Goal: Navigation & Orientation: Understand site structure

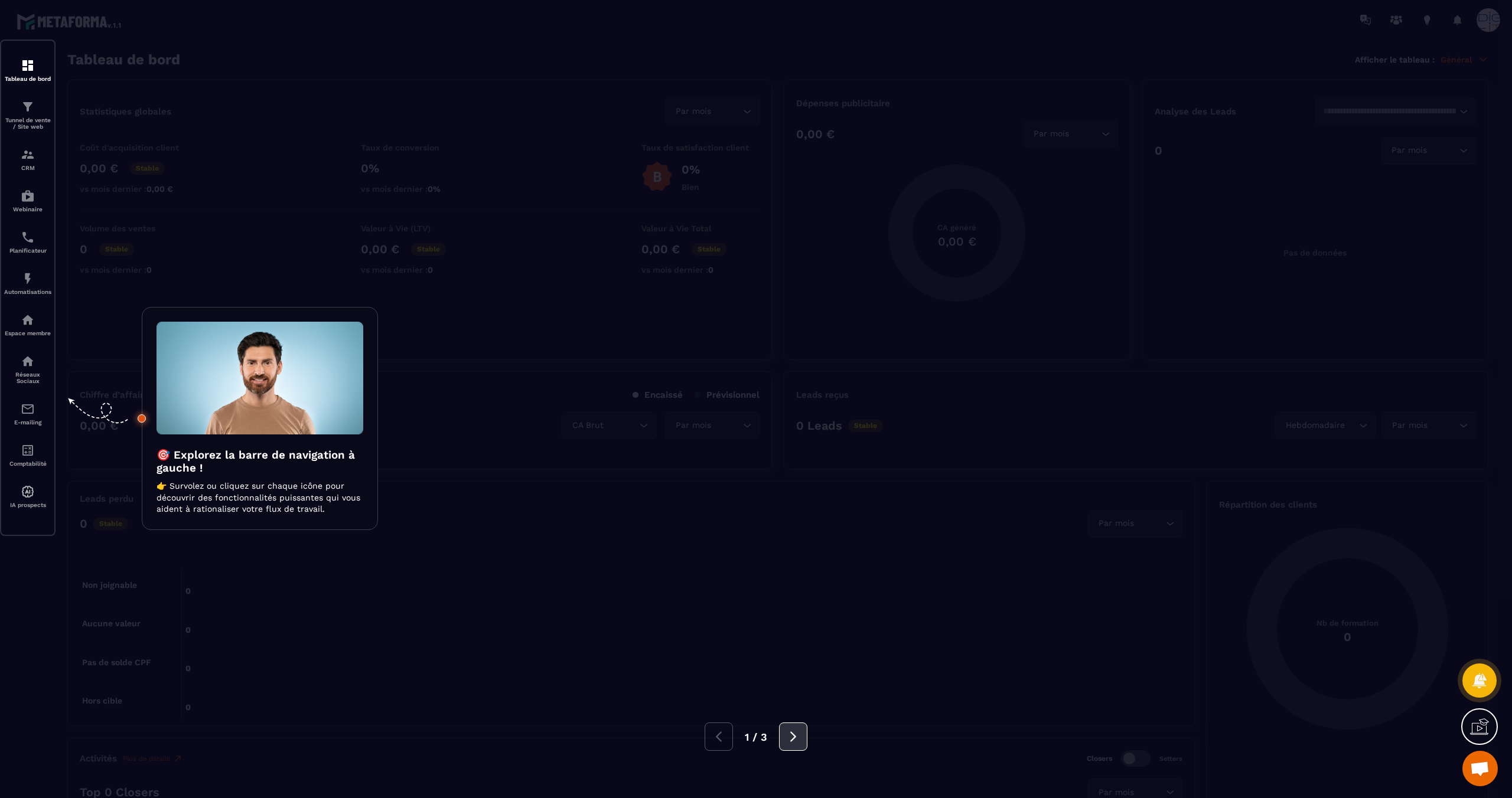
click at [791, 739] on icon at bounding box center [793, 736] width 13 height 13
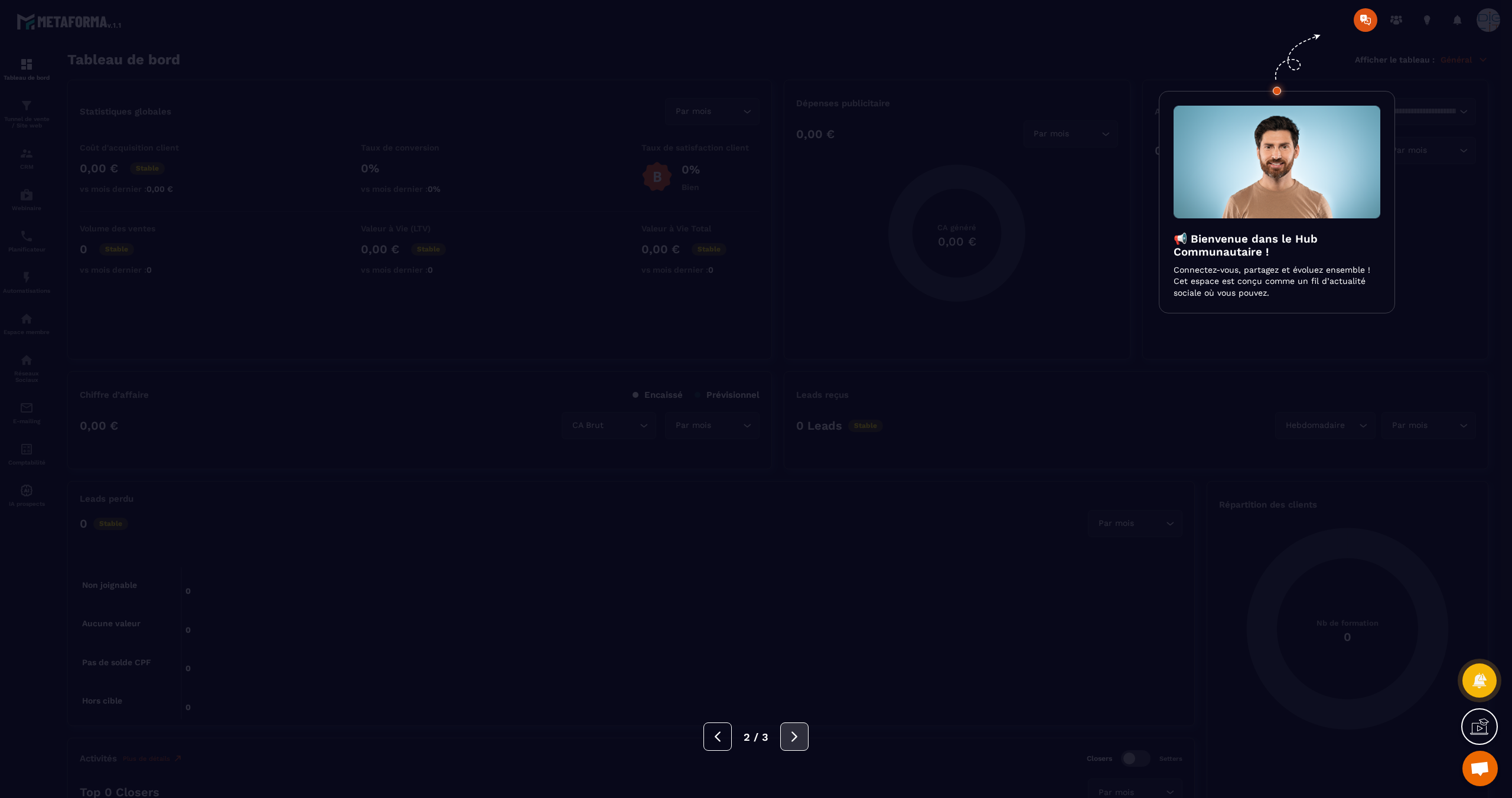
click at [791, 739] on icon at bounding box center [793, 736] width 13 height 13
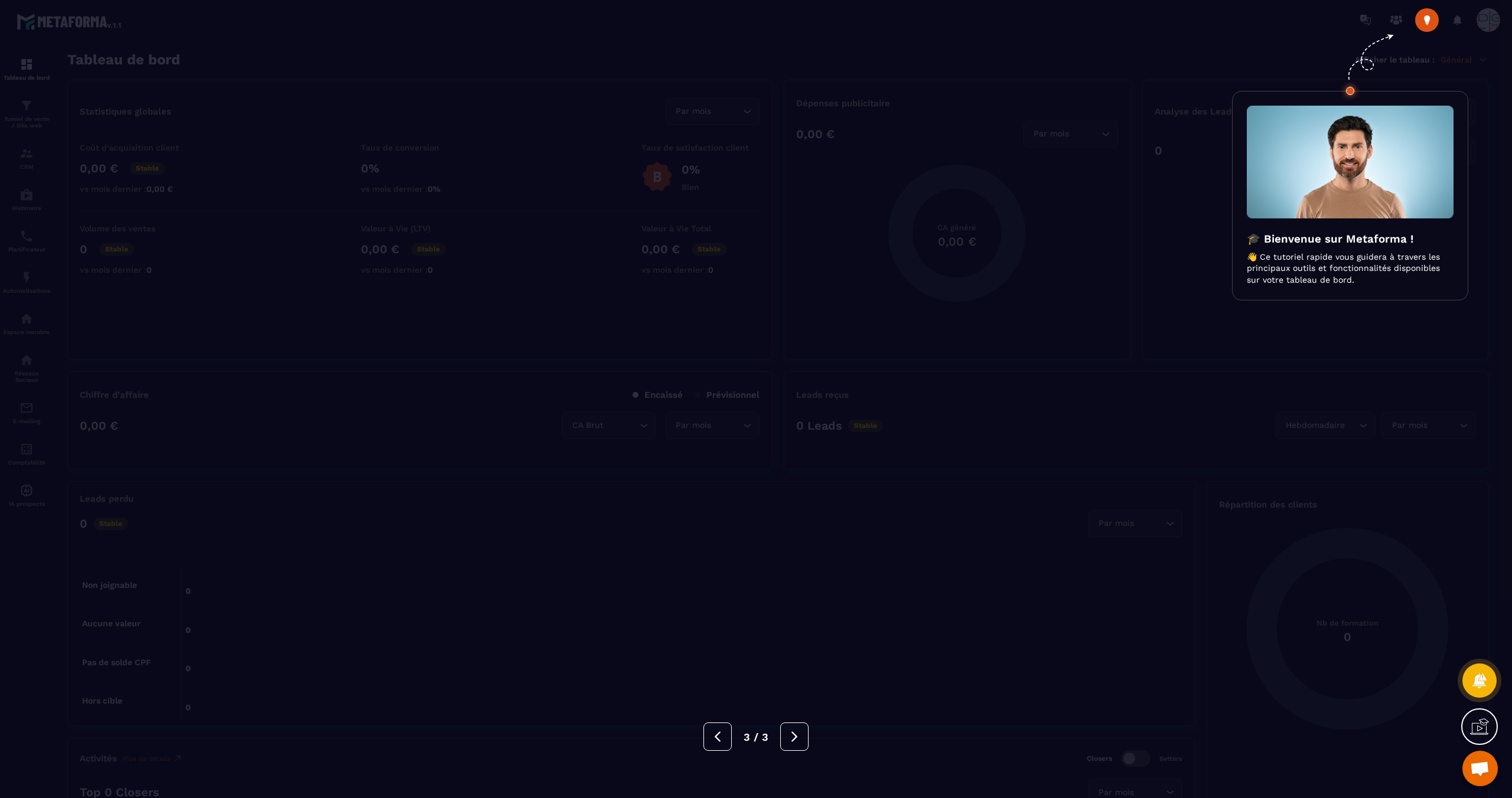
click at [831, 679] on div at bounding box center [756, 399] width 1512 height 798
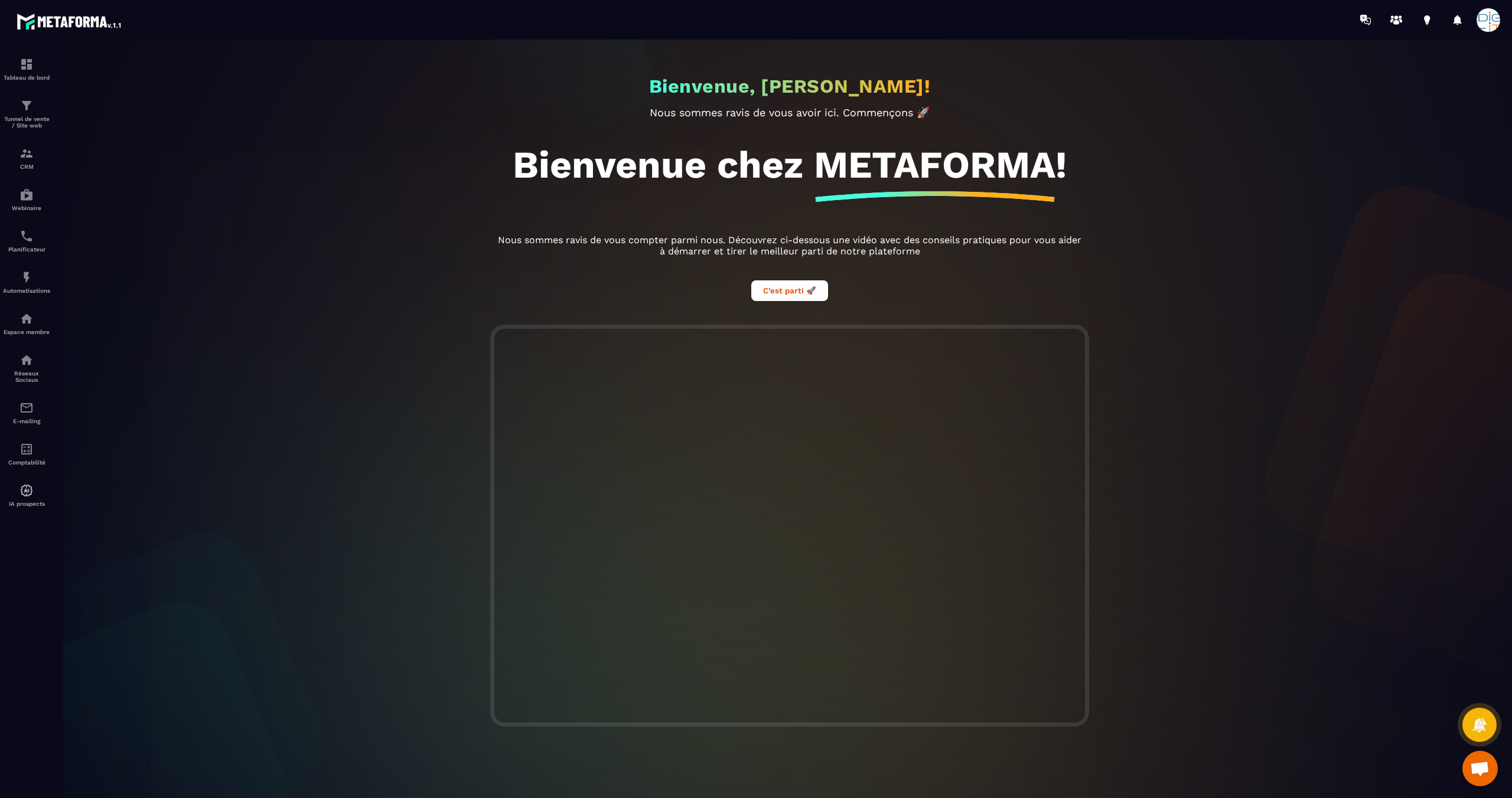
click at [34, 195] on div at bounding box center [790, 425] width 1512 height 771
click at [19, 200] on img at bounding box center [26, 195] width 15 height 15
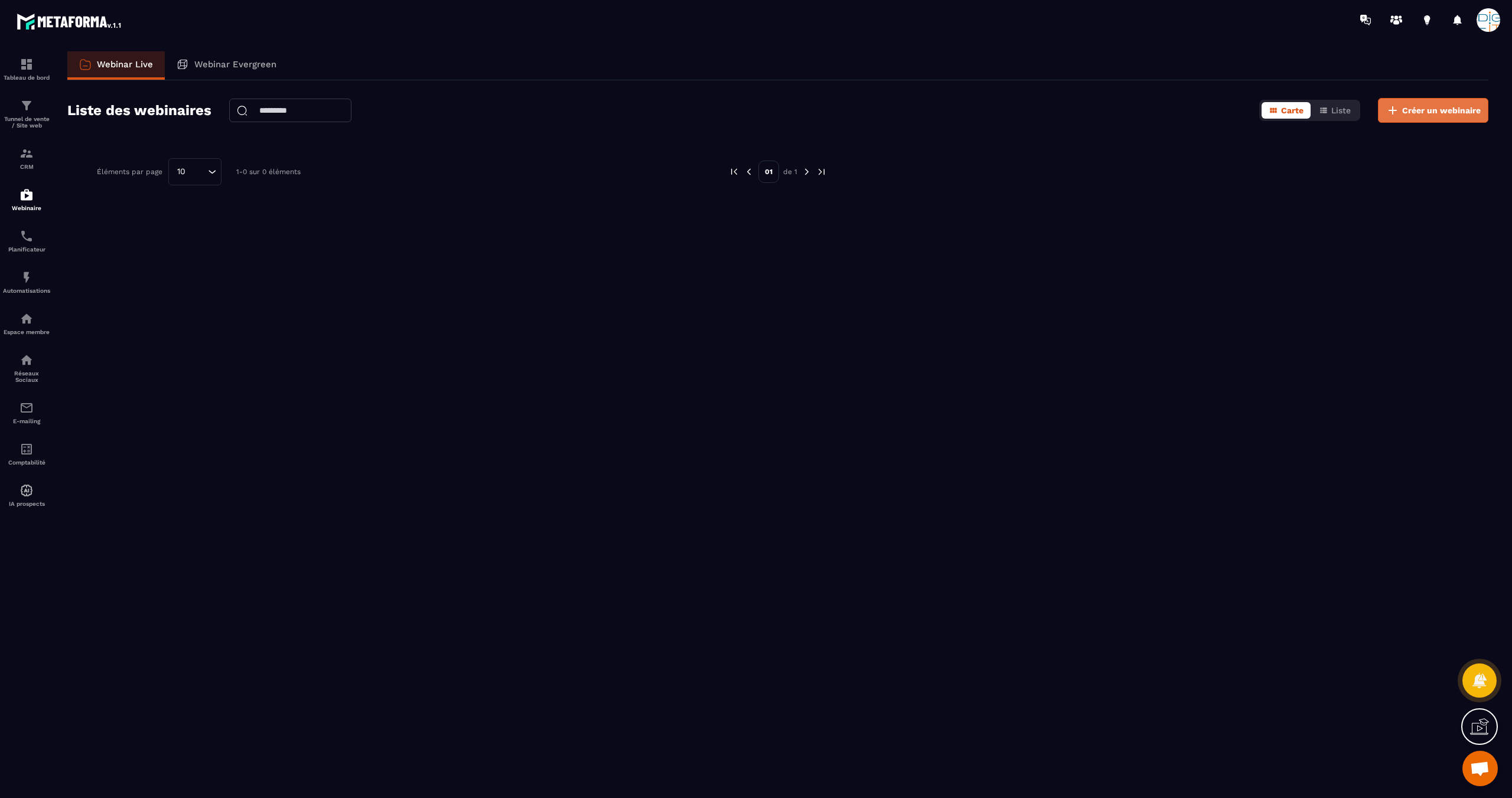
click at [1437, 110] on span "Créer un webinaire" at bounding box center [1441, 110] width 79 height 12
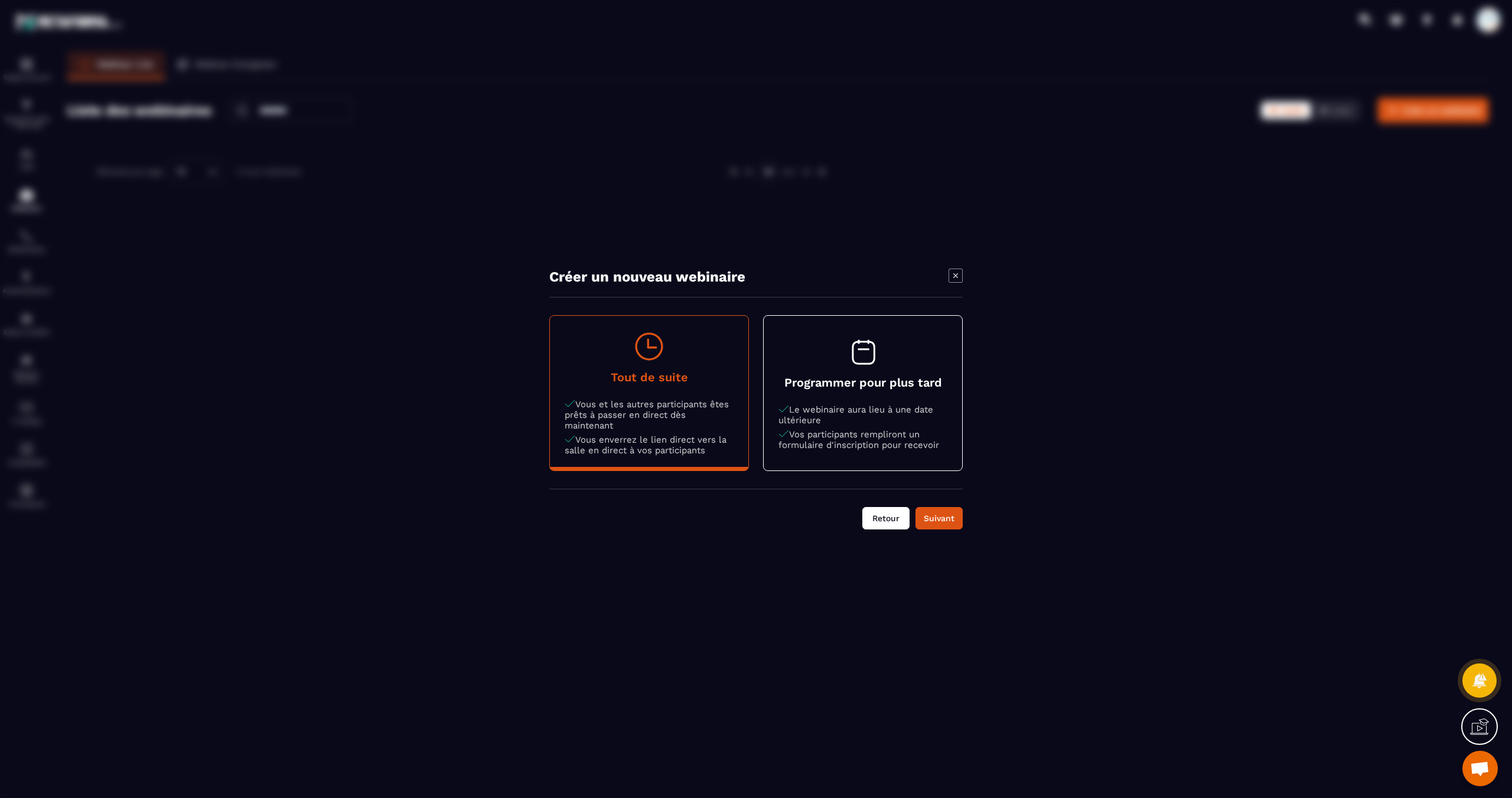
click at [896, 521] on button "Retour" at bounding box center [886, 518] width 48 height 22
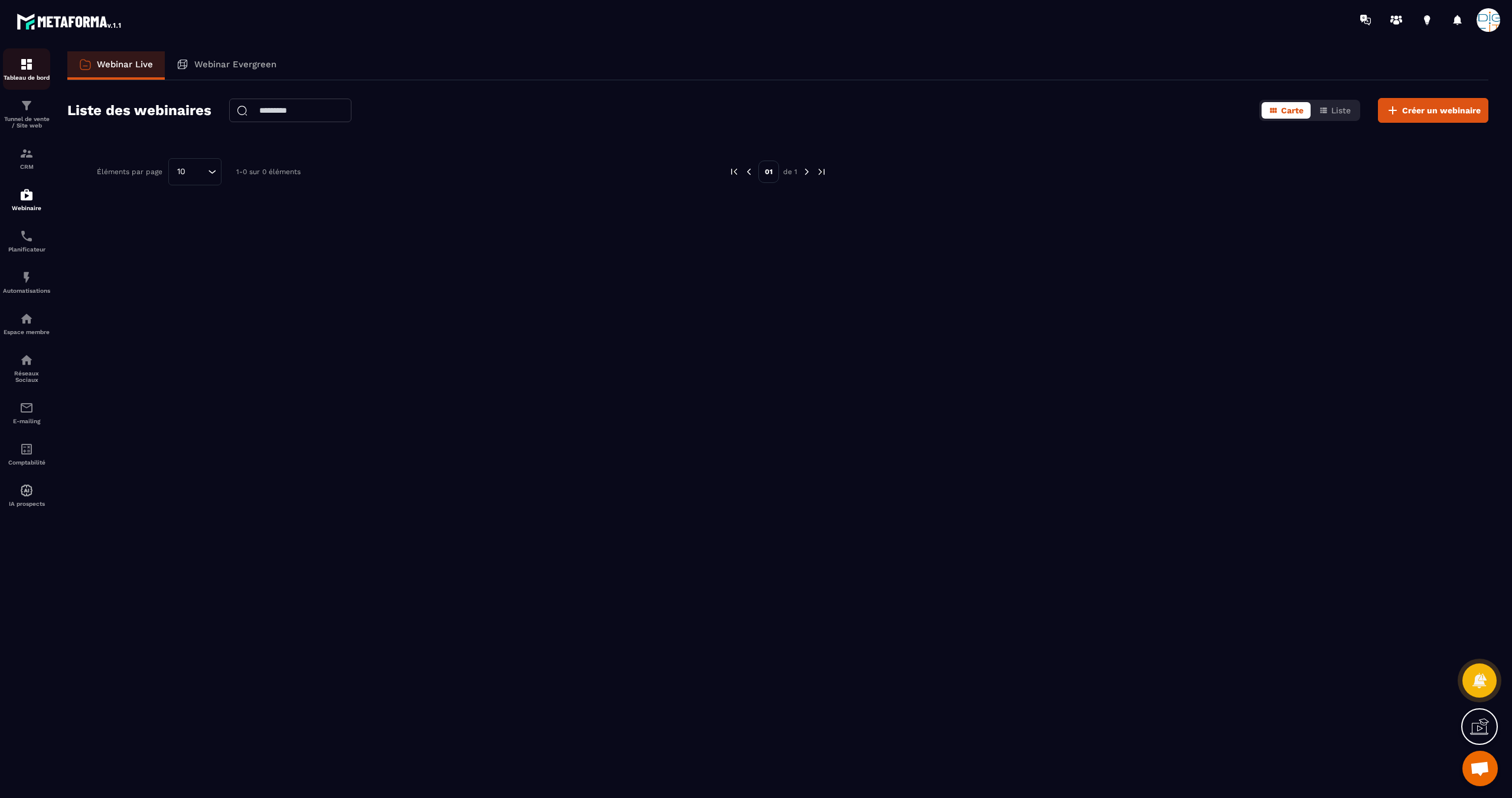
click at [28, 69] on img at bounding box center [26, 64] width 15 height 15
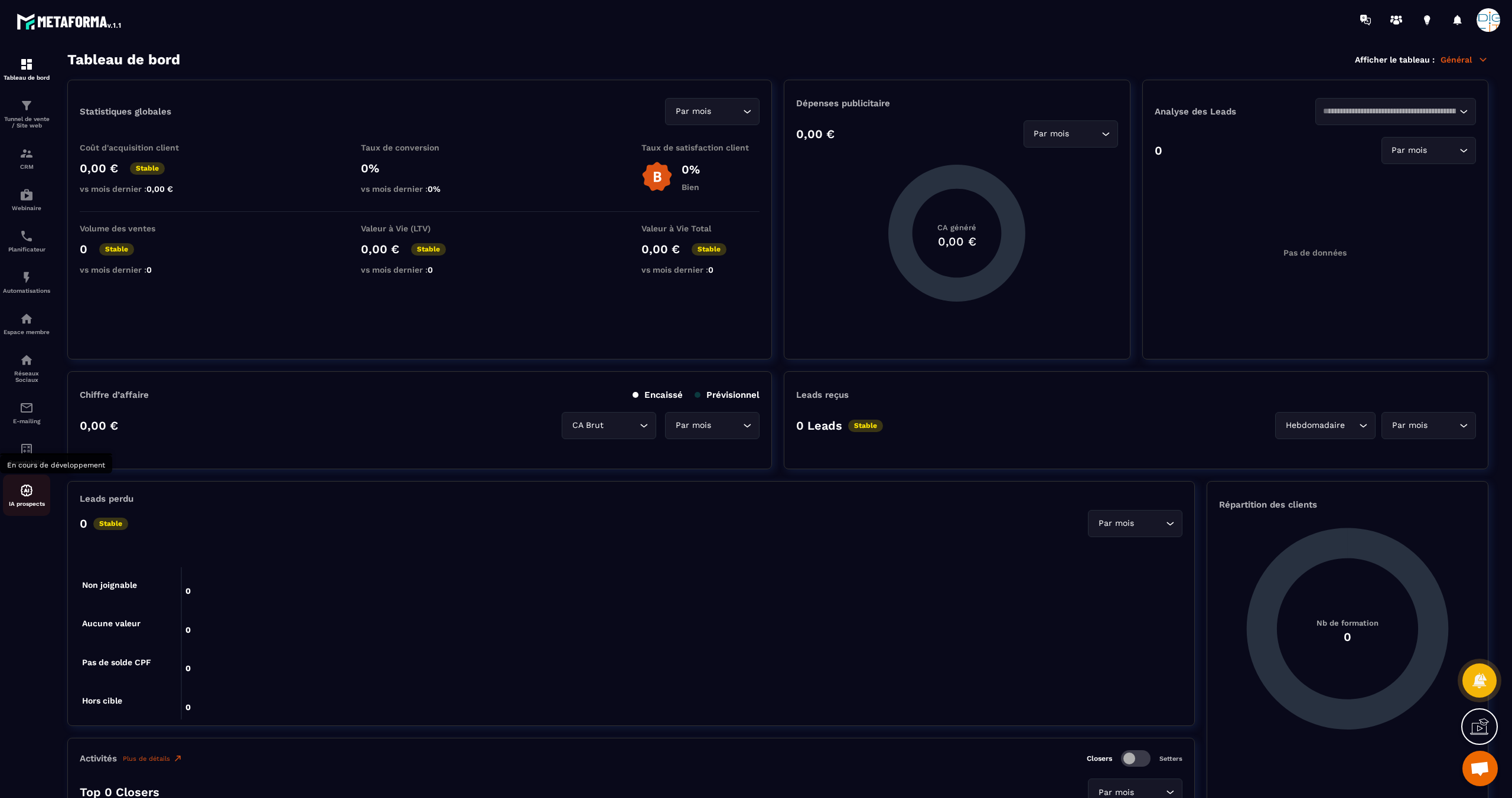
click at [32, 496] on img at bounding box center [26, 490] width 15 height 15
click at [31, 462] on p "Comptabilité" at bounding box center [26, 462] width 48 height 7
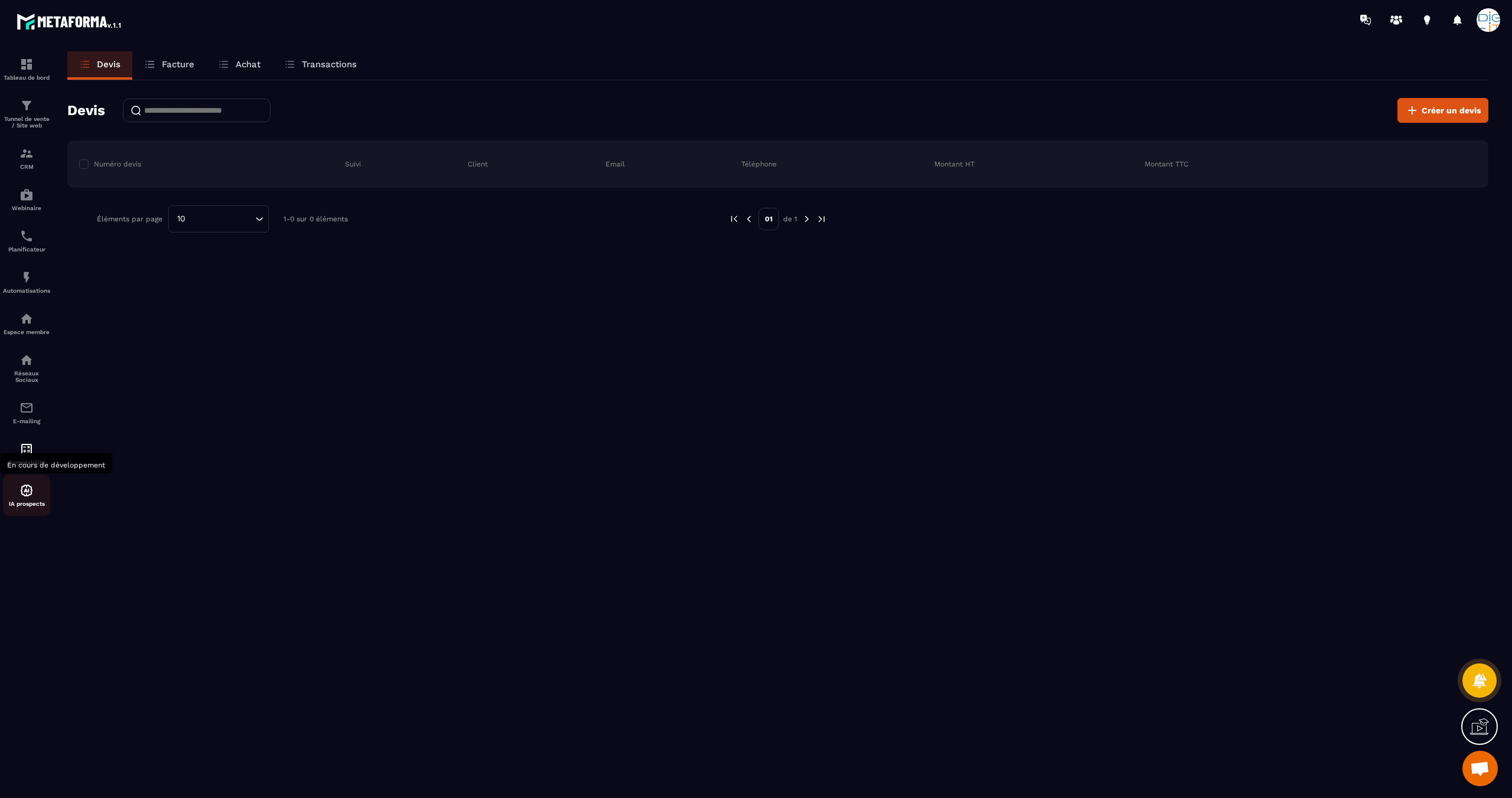
click at [26, 506] on p "IA prospects" at bounding box center [26, 503] width 48 height 7
click at [28, 417] on div "E-mailing" at bounding box center [26, 413] width 48 height 23
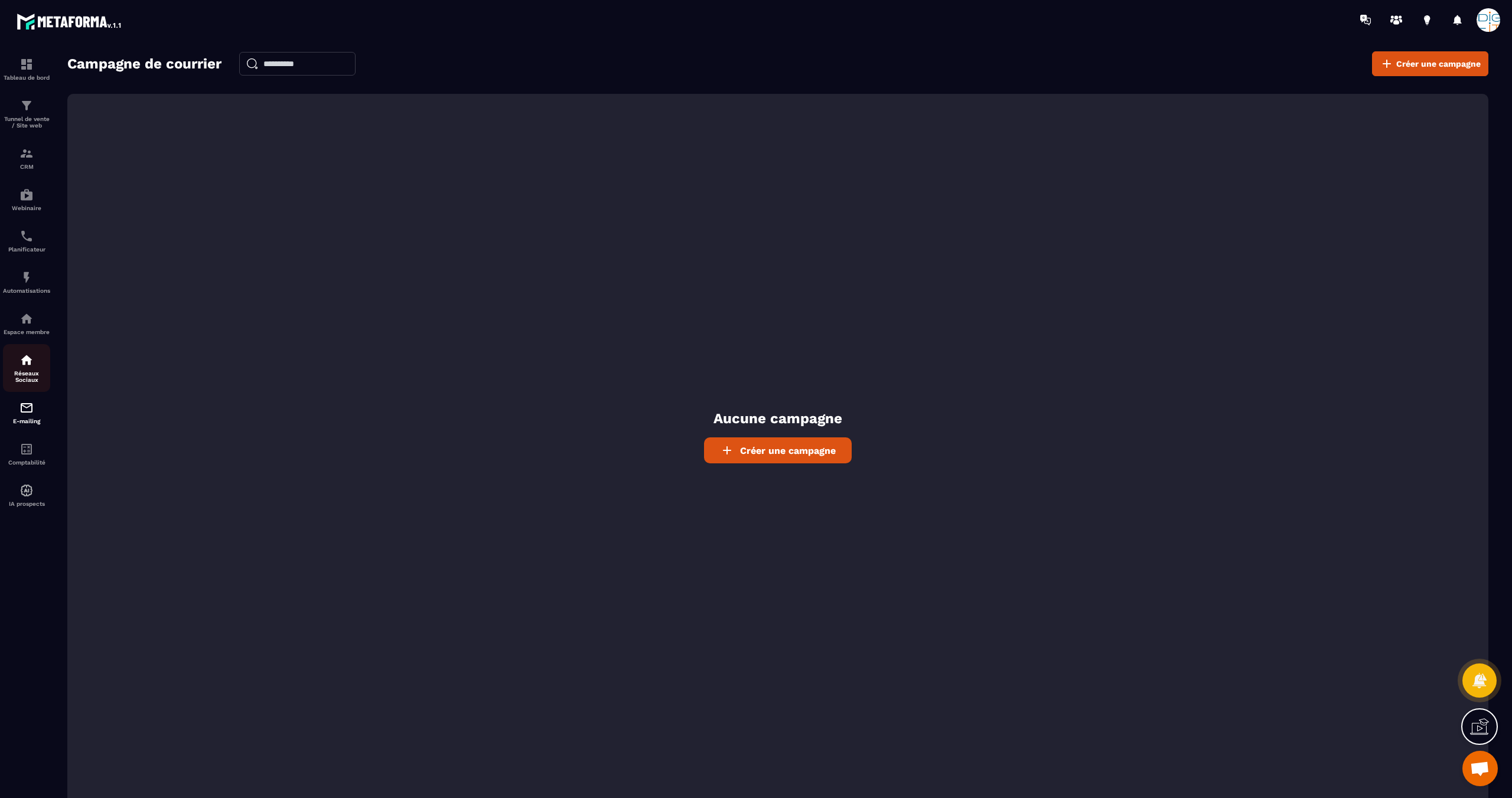
click at [26, 373] on p "Réseaux Sociaux" at bounding box center [26, 376] width 48 height 13
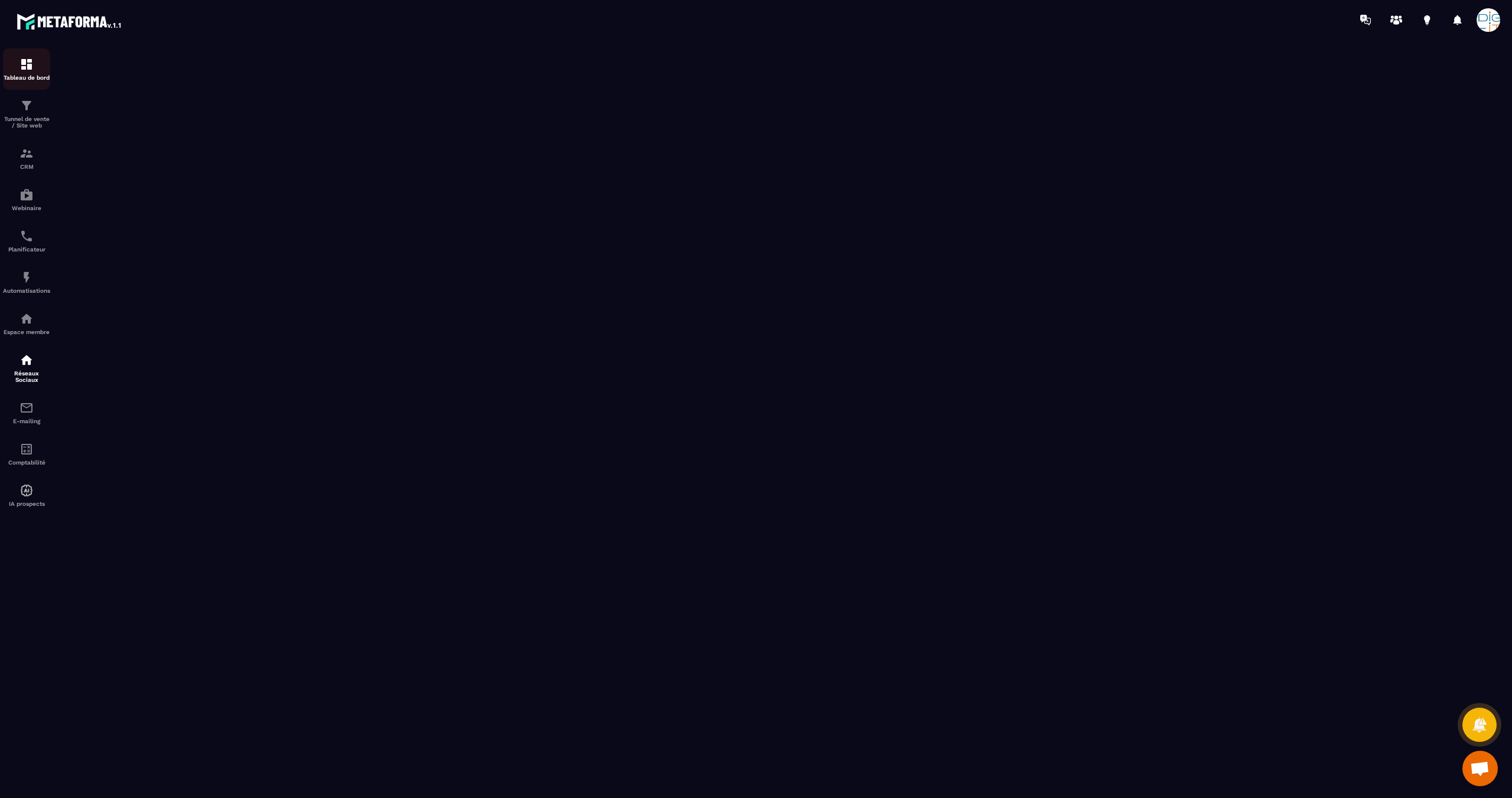
click at [31, 74] on p "Tableau de bord" at bounding box center [26, 77] width 48 height 7
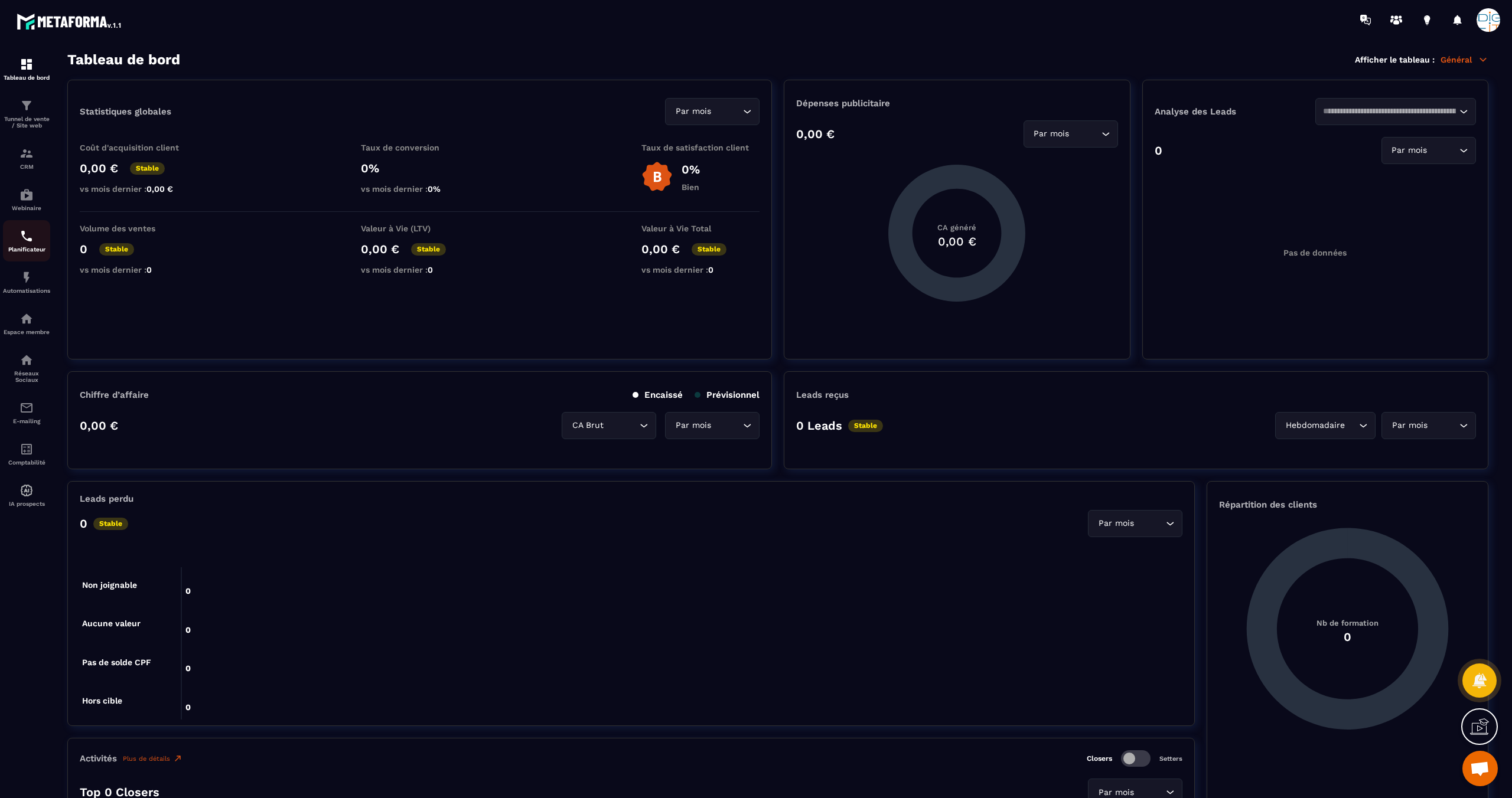
click at [21, 236] on img at bounding box center [26, 236] width 15 height 15
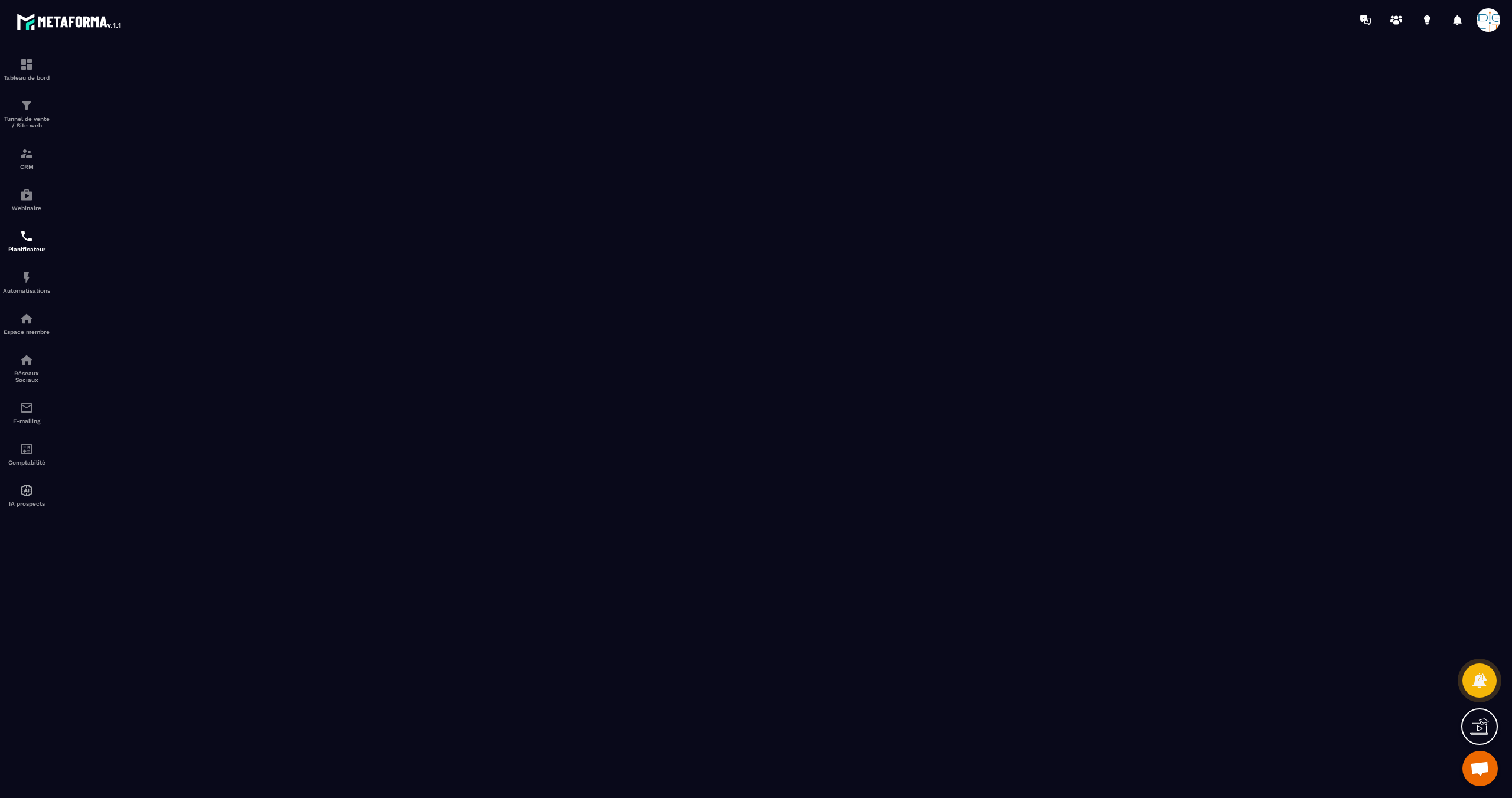
click at [1494, 10] on span at bounding box center [1488, 19] width 23 height 23
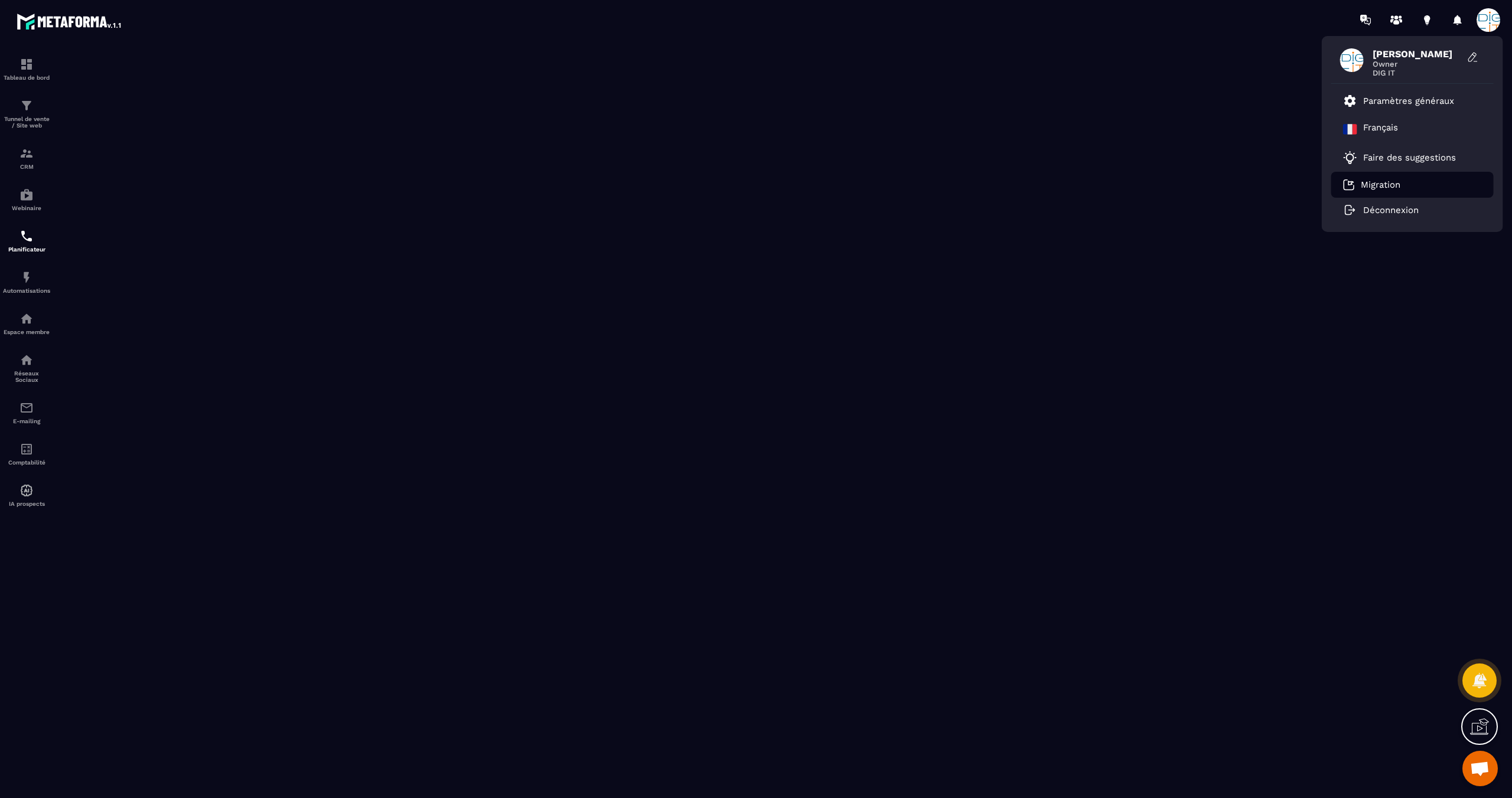
click at [1407, 184] on li "Migration" at bounding box center [1412, 185] width 163 height 26
click at [1381, 185] on p "Migration" at bounding box center [1381, 184] width 40 height 11
click at [23, 314] on img at bounding box center [26, 318] width 15 height 15
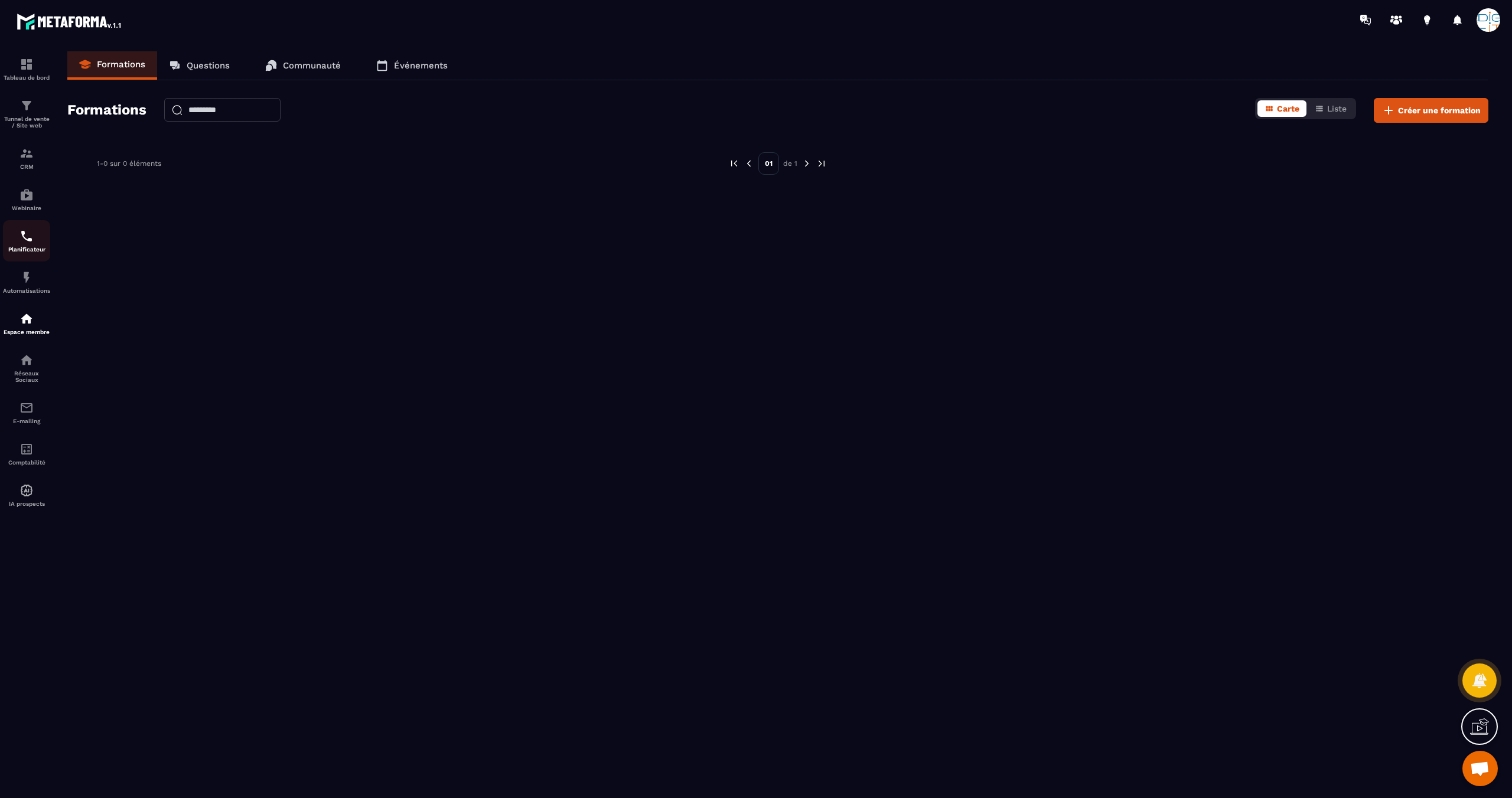
click at [21, 232] on img at bounding box center [26, 236] width 15 height 15
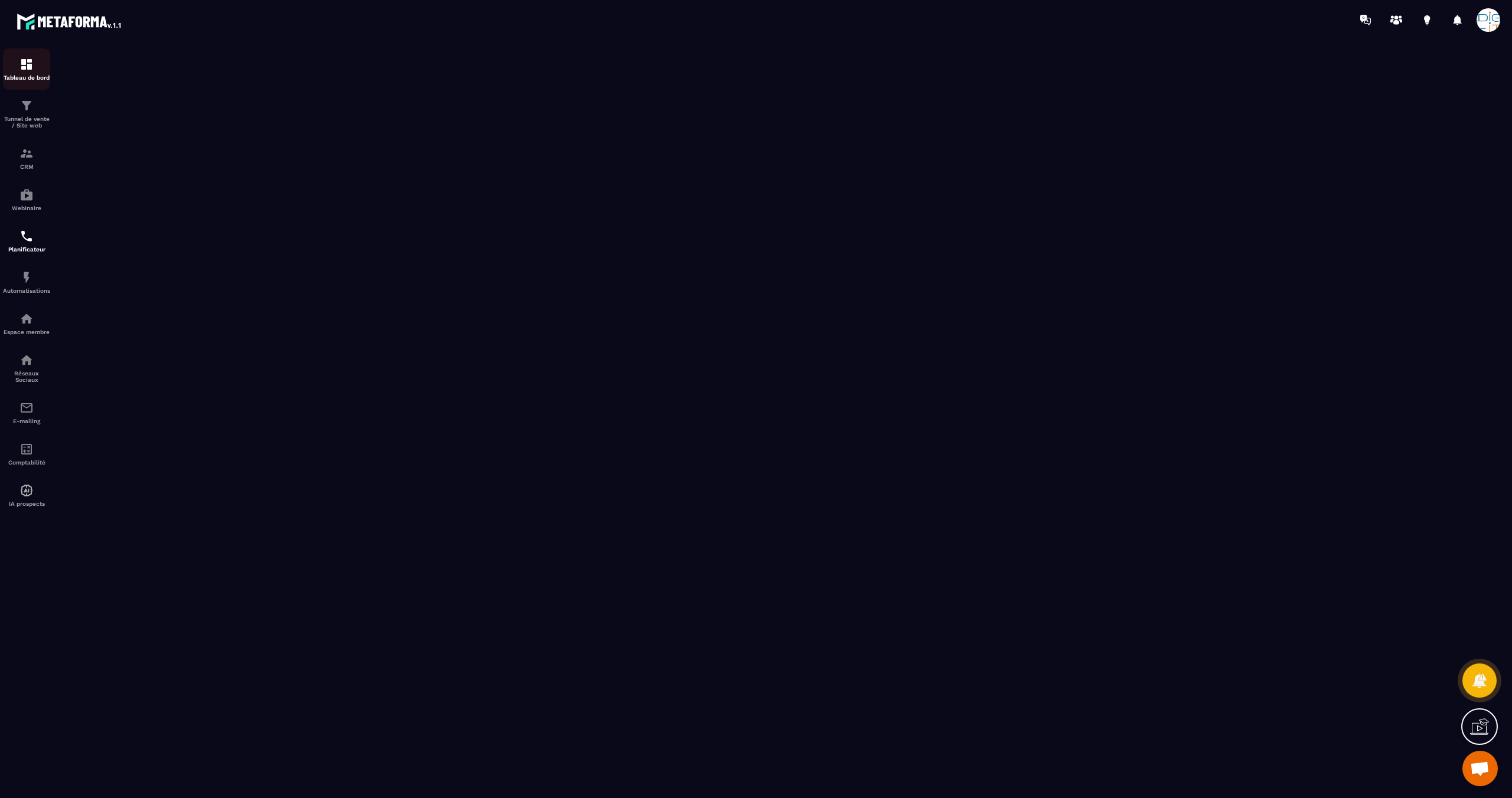
click at [19, 66] on img at bounding box center [26, 64] width 15 height 15
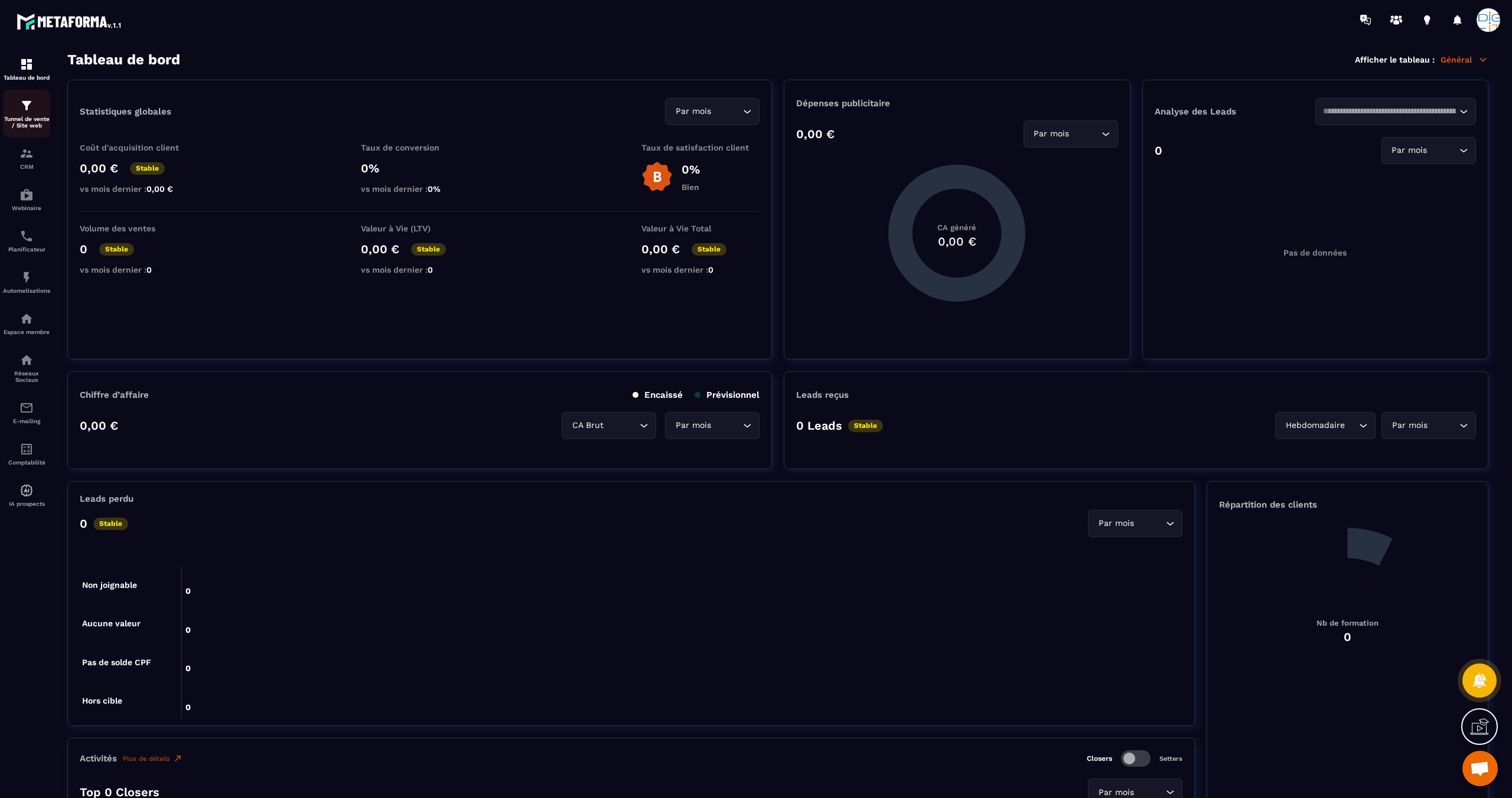
click at [24, 120] on p "Tunnel de vente / Site web" at bounding box center [26, 122] width 48 height 13
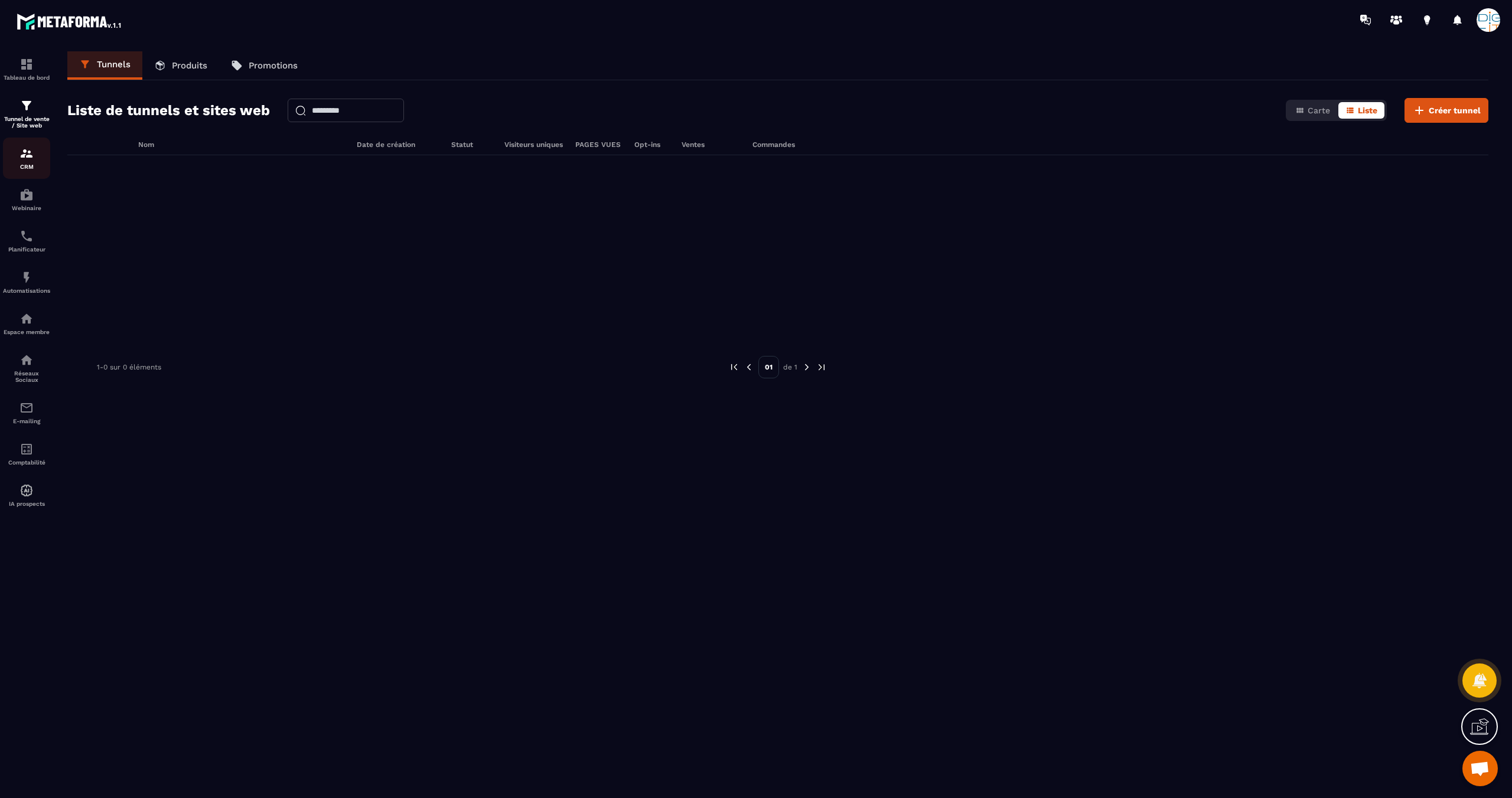
click at [26, 170] on link "CRM" at bounding box center [26, 158] width 48 height 41
